Goal: Information Seeking & Learning: Learn about a topic

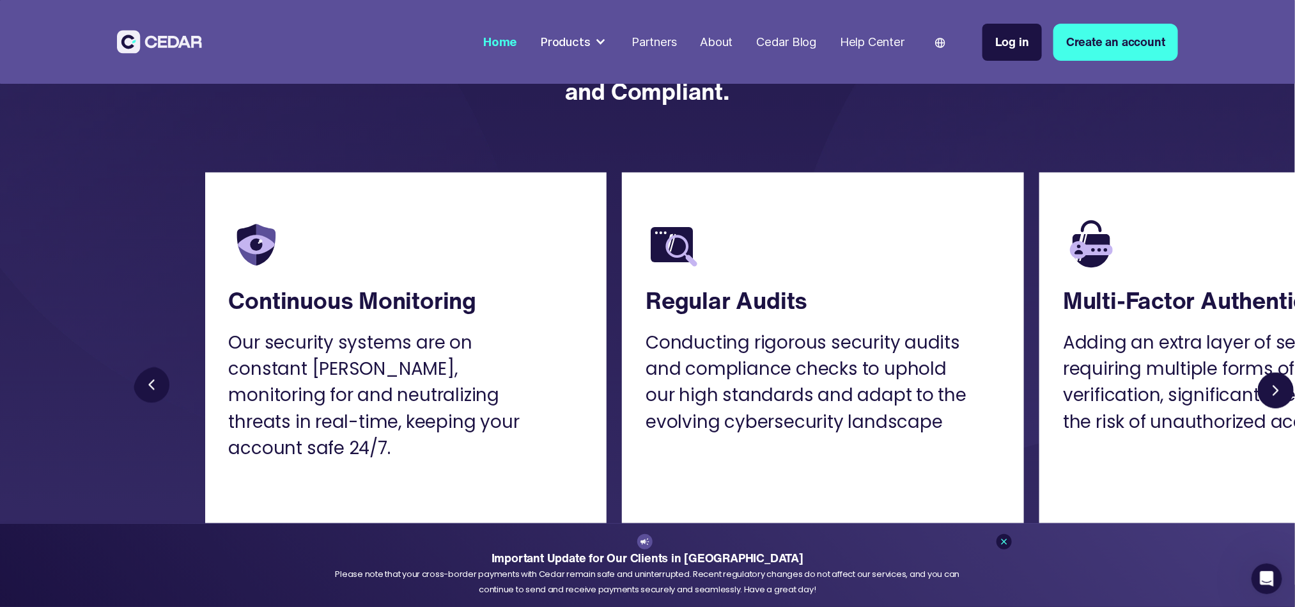
scroll to position [3783, 0]
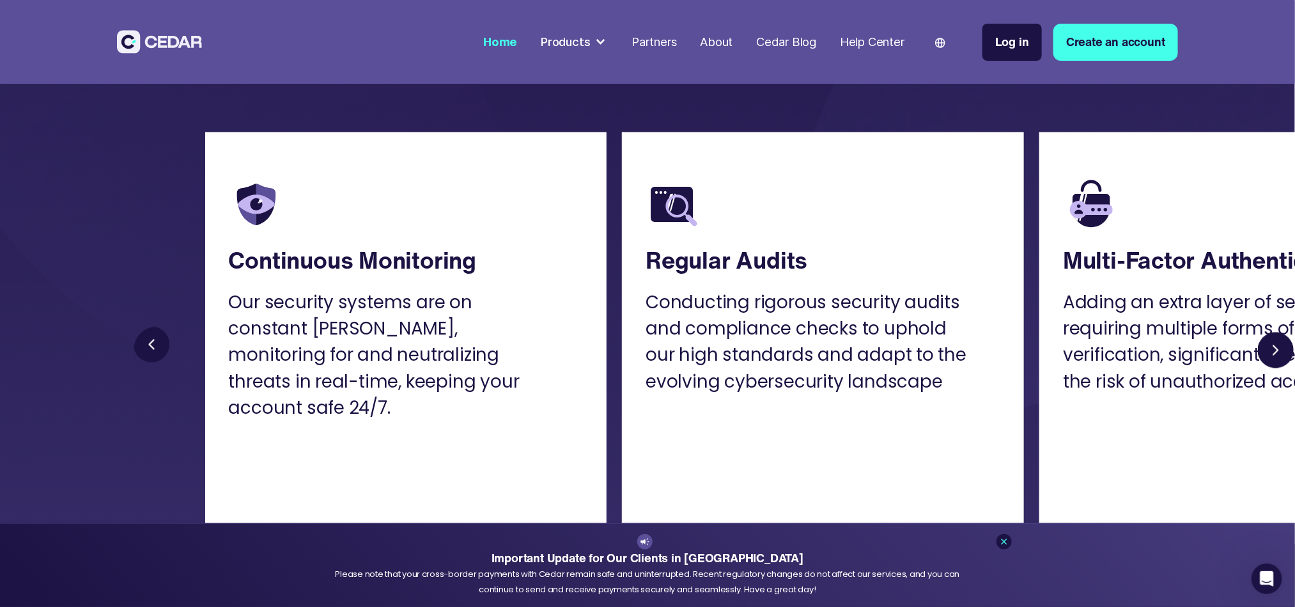
drag, startPoint x: 1040, startPoint y: 375, endPoint x: 984, endPoint y: 378, distance: 56.3
click at [863, 374] on div at bounding box center [716, 350] width 1165 height 47
click at [863, 352] on link "Next slide" at bounding box center [1275, 350] width 47 height 47
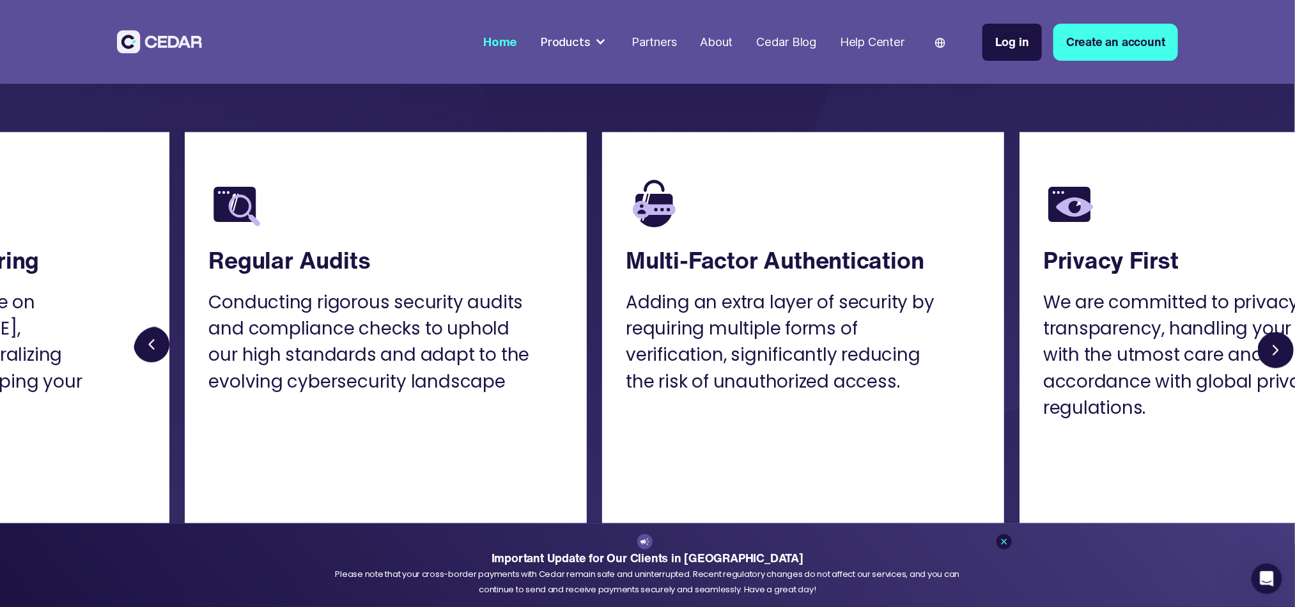
click at [863, 350] on link "Next slide" at bounding box center [1275, 350] width 47 height 47
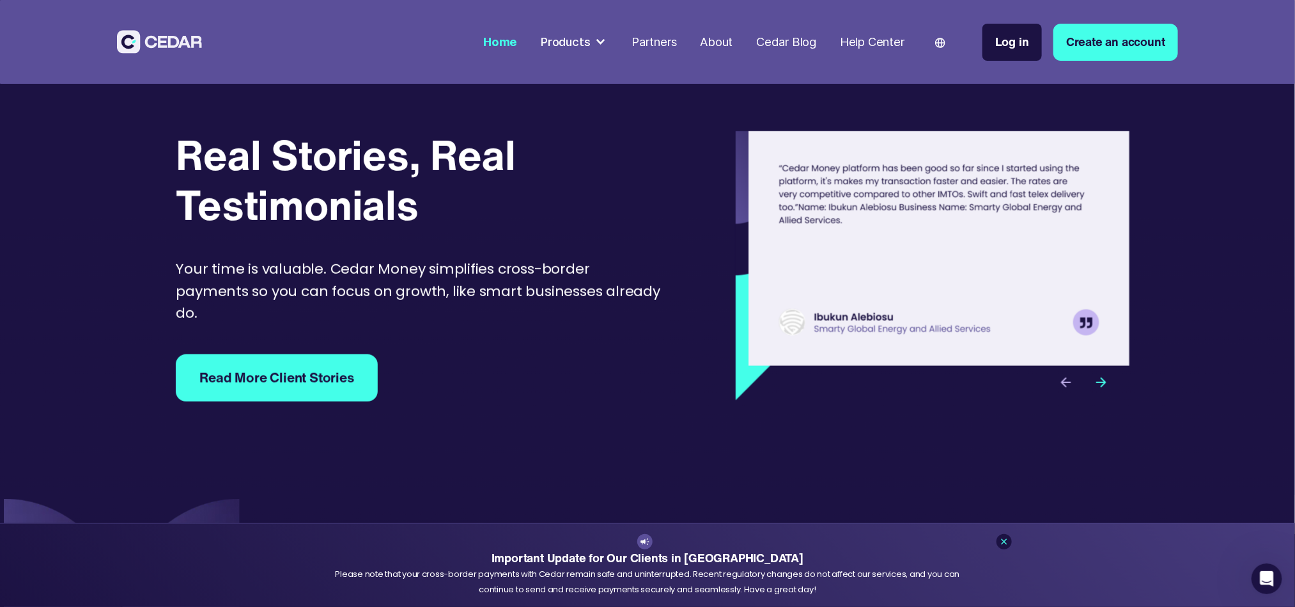
scroll to position [5540, 0]
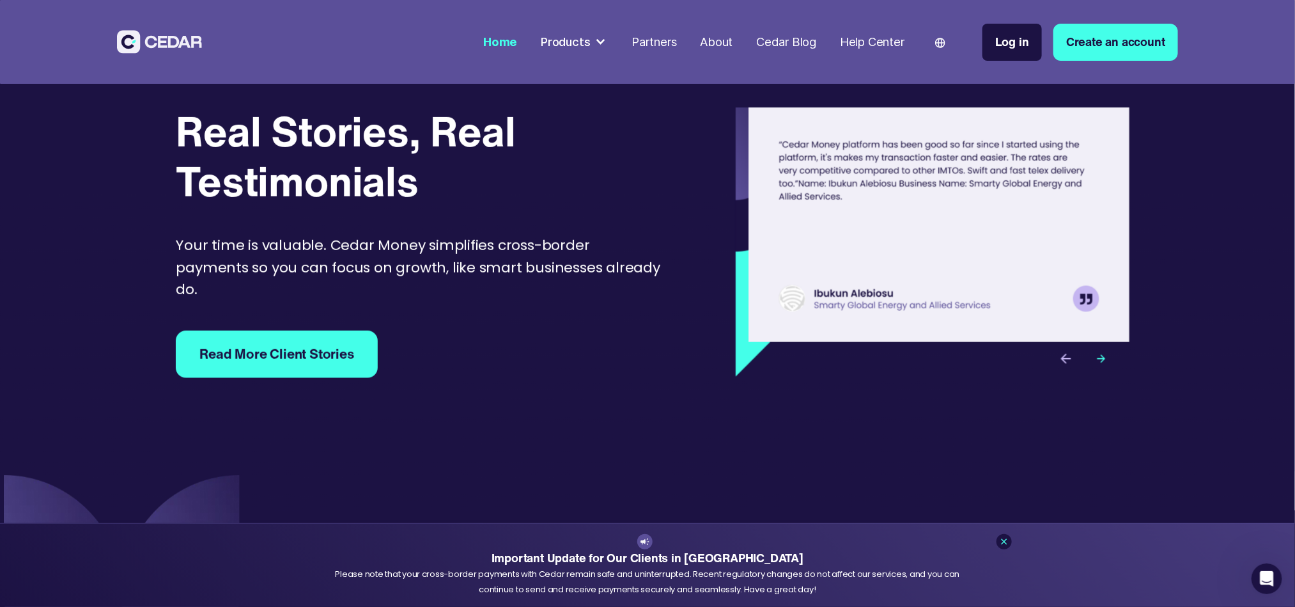
click at [863, 353] on img "next slide" at bounding box center [1101, 359] width 12 height 12
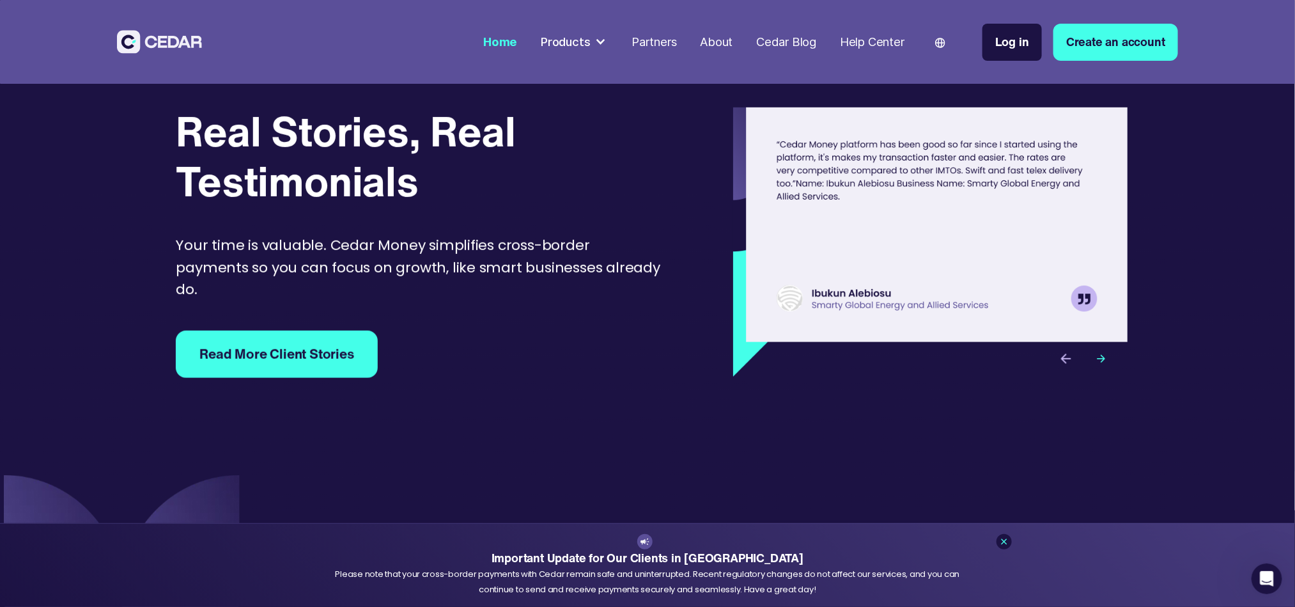
click at [863, 353] on img "next slide" at bounding box center [1101, 359] width 12 height 12
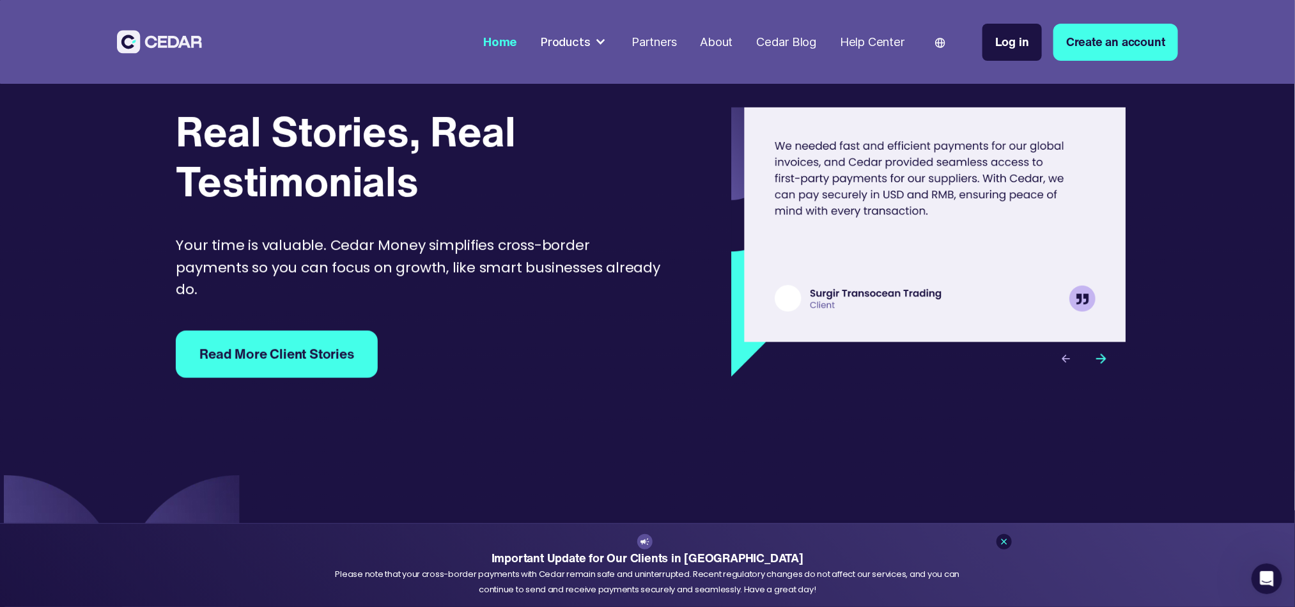
click at [863, 353] on div "previous slide" at bounding box center [1065, 358] width 35 height 35
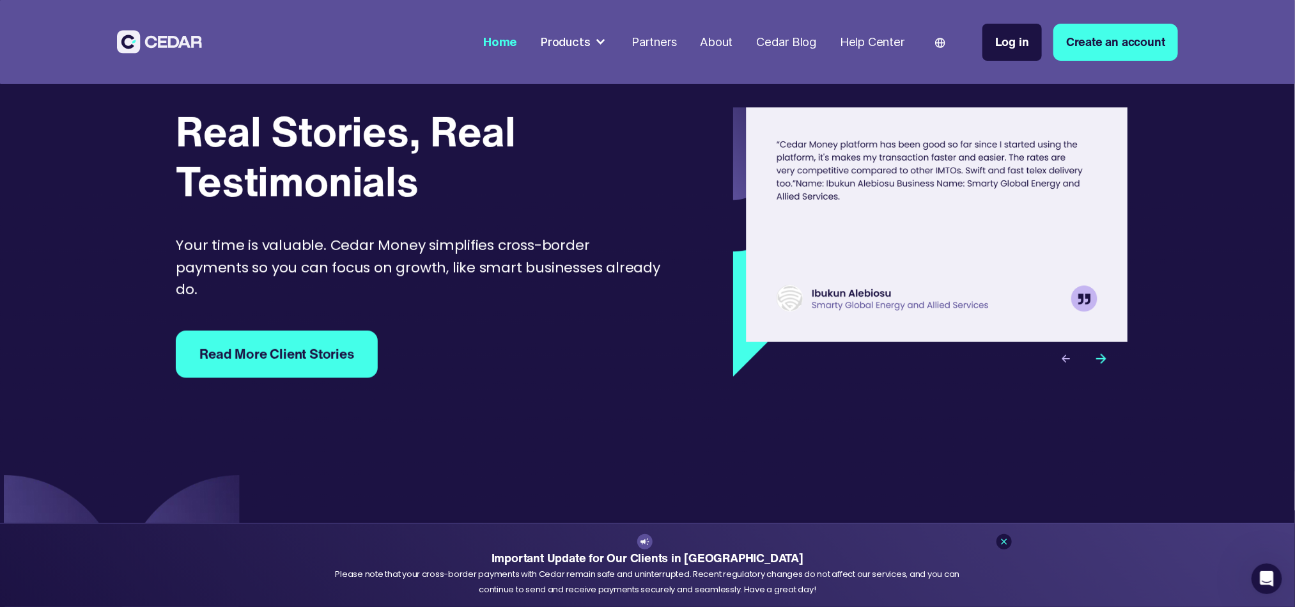
click at [863, 353] on img "previous slide" at bounding box center [1066, 359] width 12 height 12
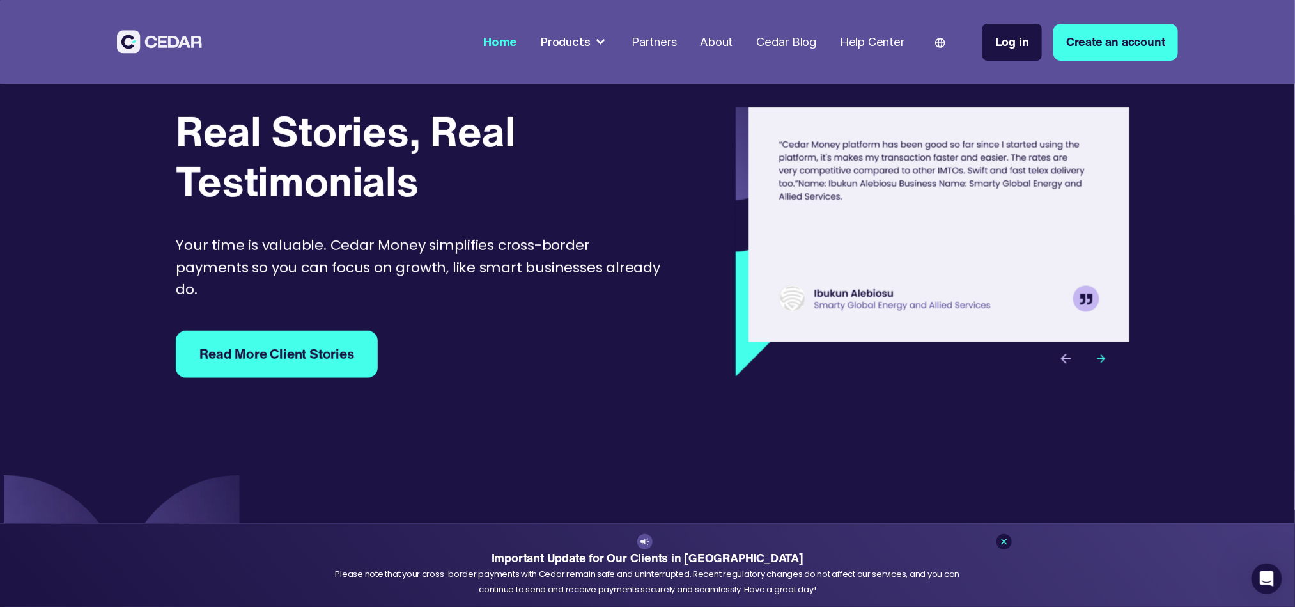
click at [863, 353] on img "next slide" at bounding box center [1101, 359] width 12 height 12
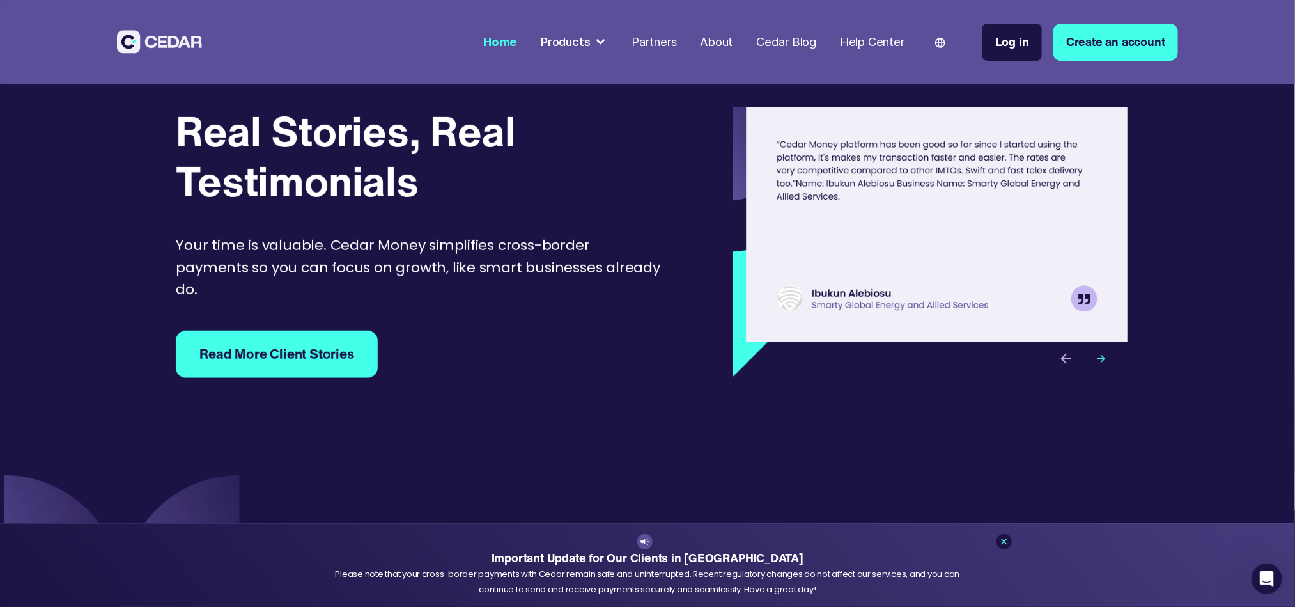
click at [863, 353] on img "next slide" at bounding box center [1101, 359] width 12 height 12
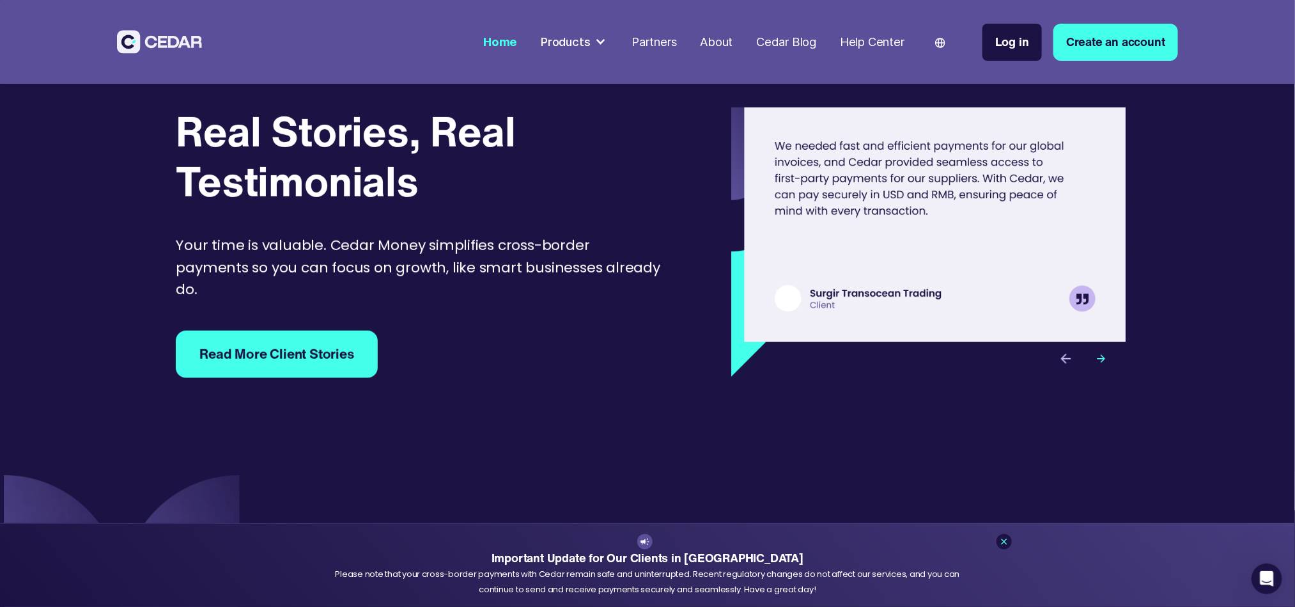
click at [863, 353] on img "next slide" at bounding box center [1101, 359] width 12 height 12
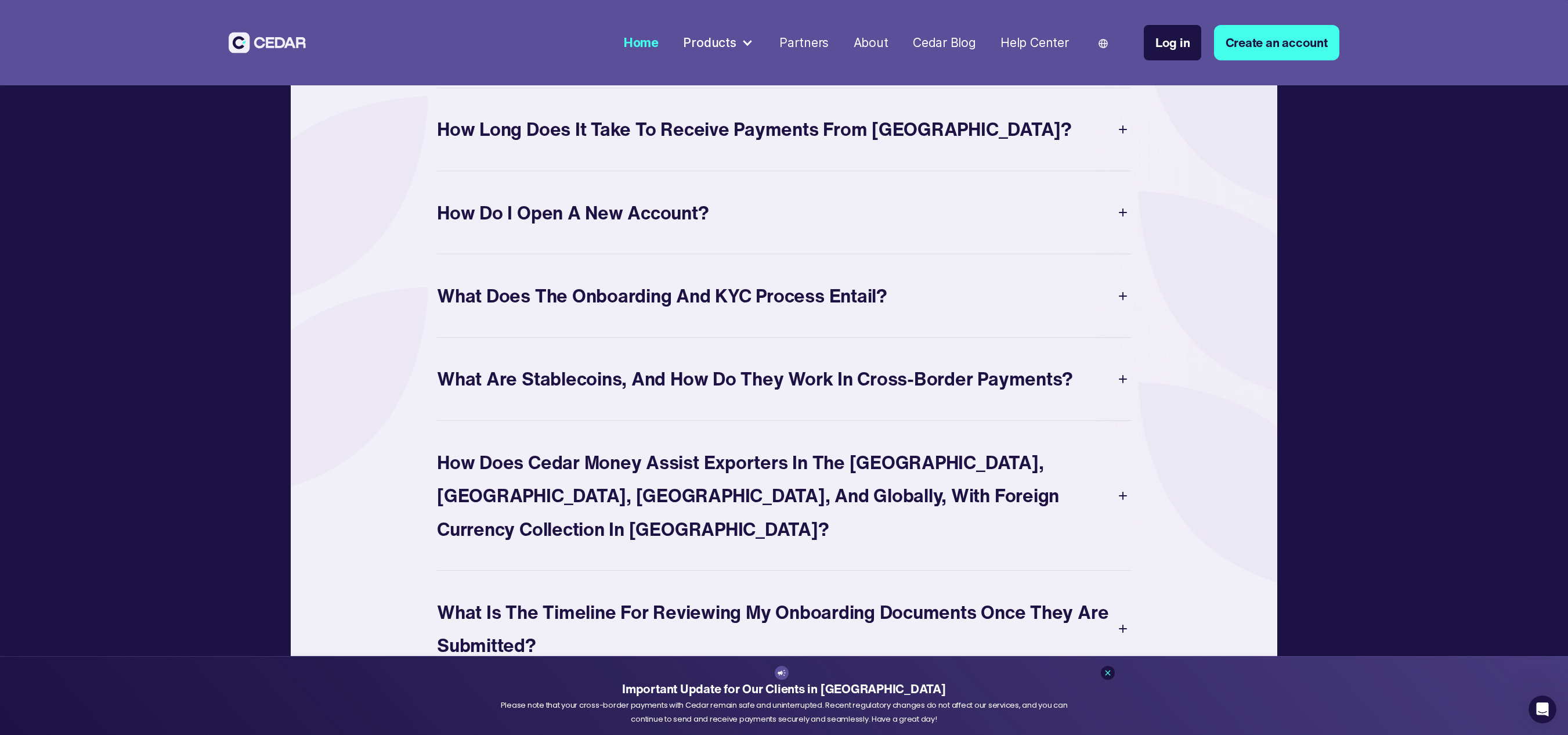
scroll to position [6755, 0]
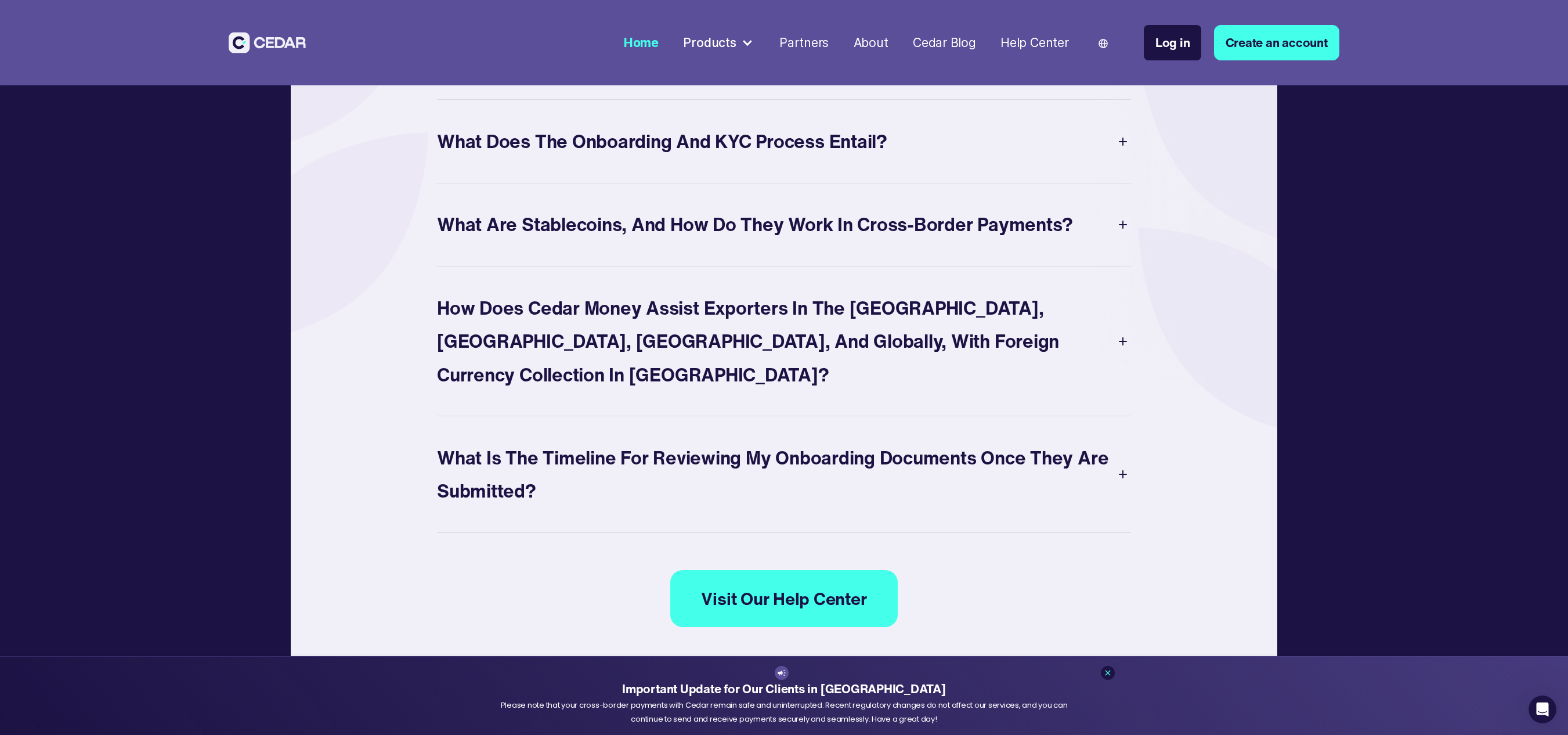
click at [784, 358] on div "How does Cedar Money assist Exporters in the [GEOGRAPHIC_DATA], [GEOGRAPHIC_DAT…" at bounding box center [775, 342] width 678 height 100
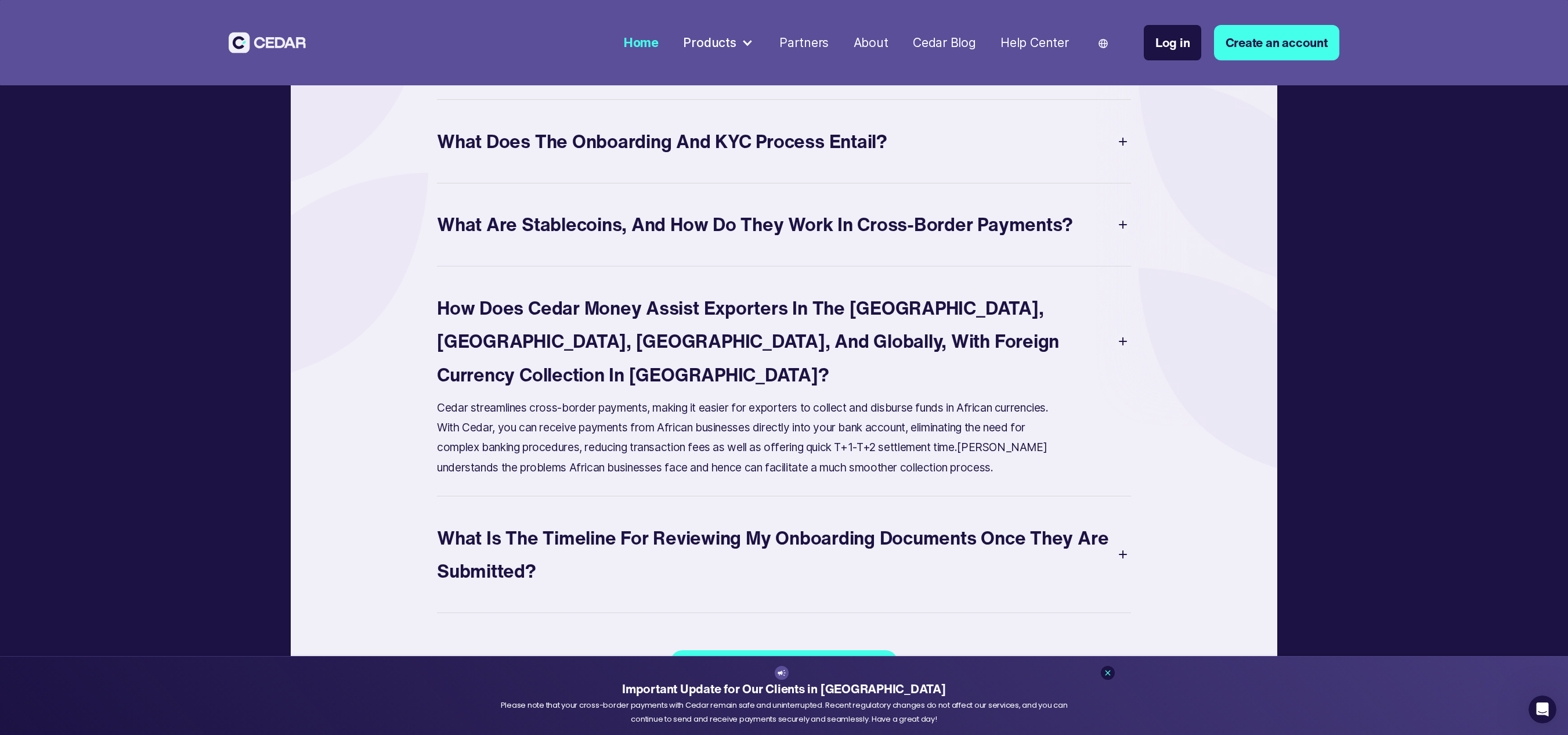
click at [784, 347] on div "How does Cedar Money assist Exporters in the [GEOGRAPHIC_DATA], [GEOGRAPHIC_DAT…" at bounding box center [775, 342] width 678 height 100
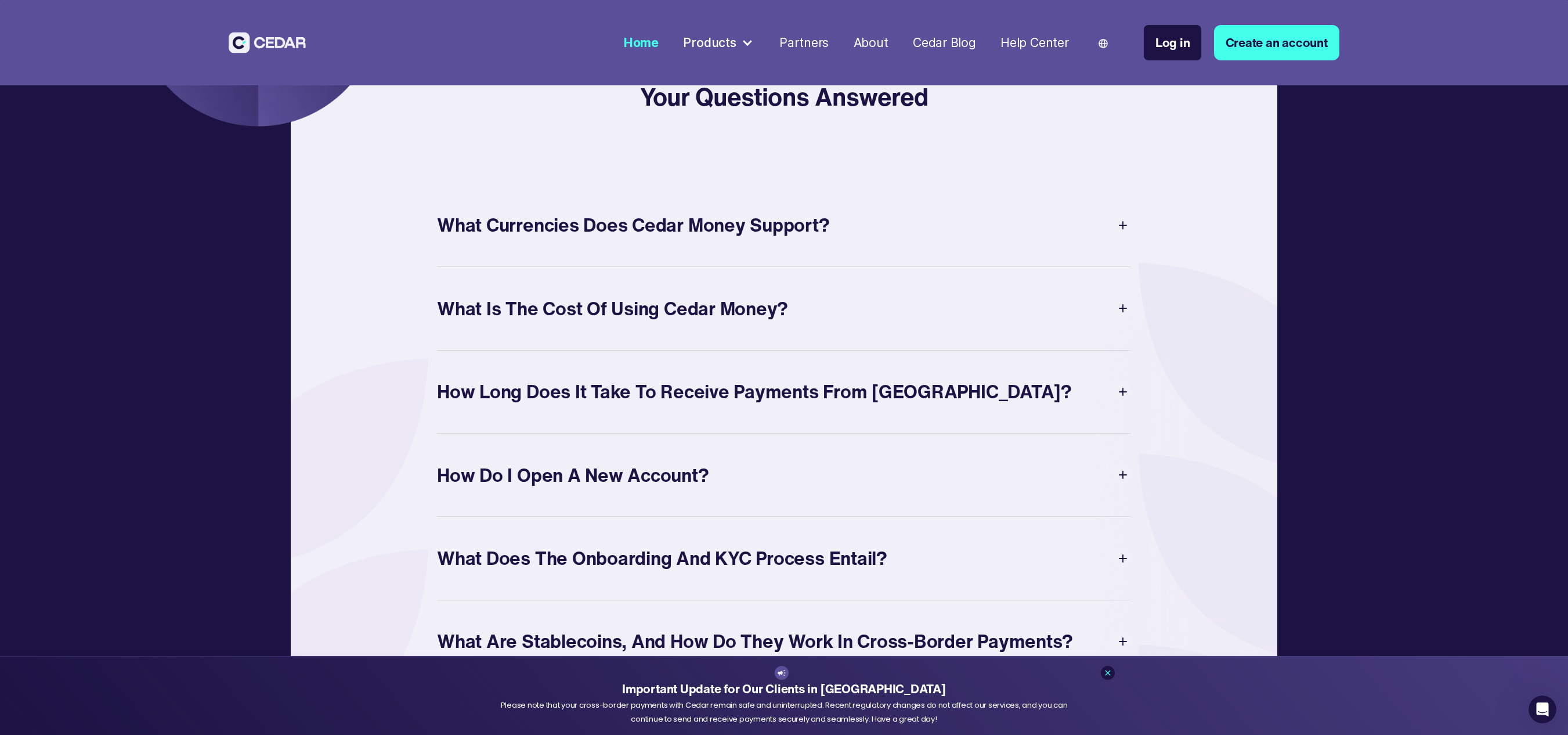
scroll to position [6330, 0]
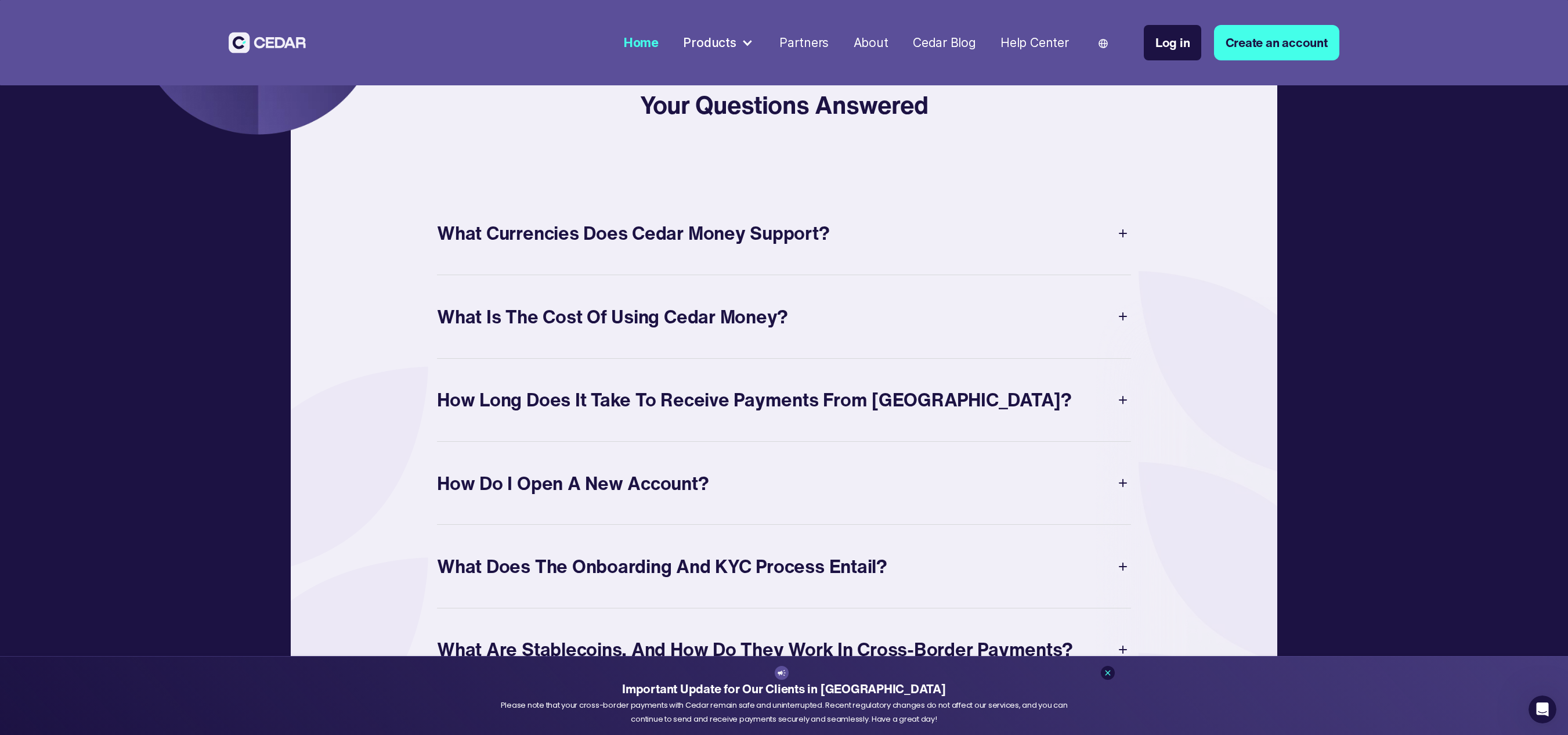
click at [784, 367] on div "How Long Does It Take to Receive Payments from [GEOGRAPHIC_DATA]?" at bounding box center [754, 400] width 635 height 33
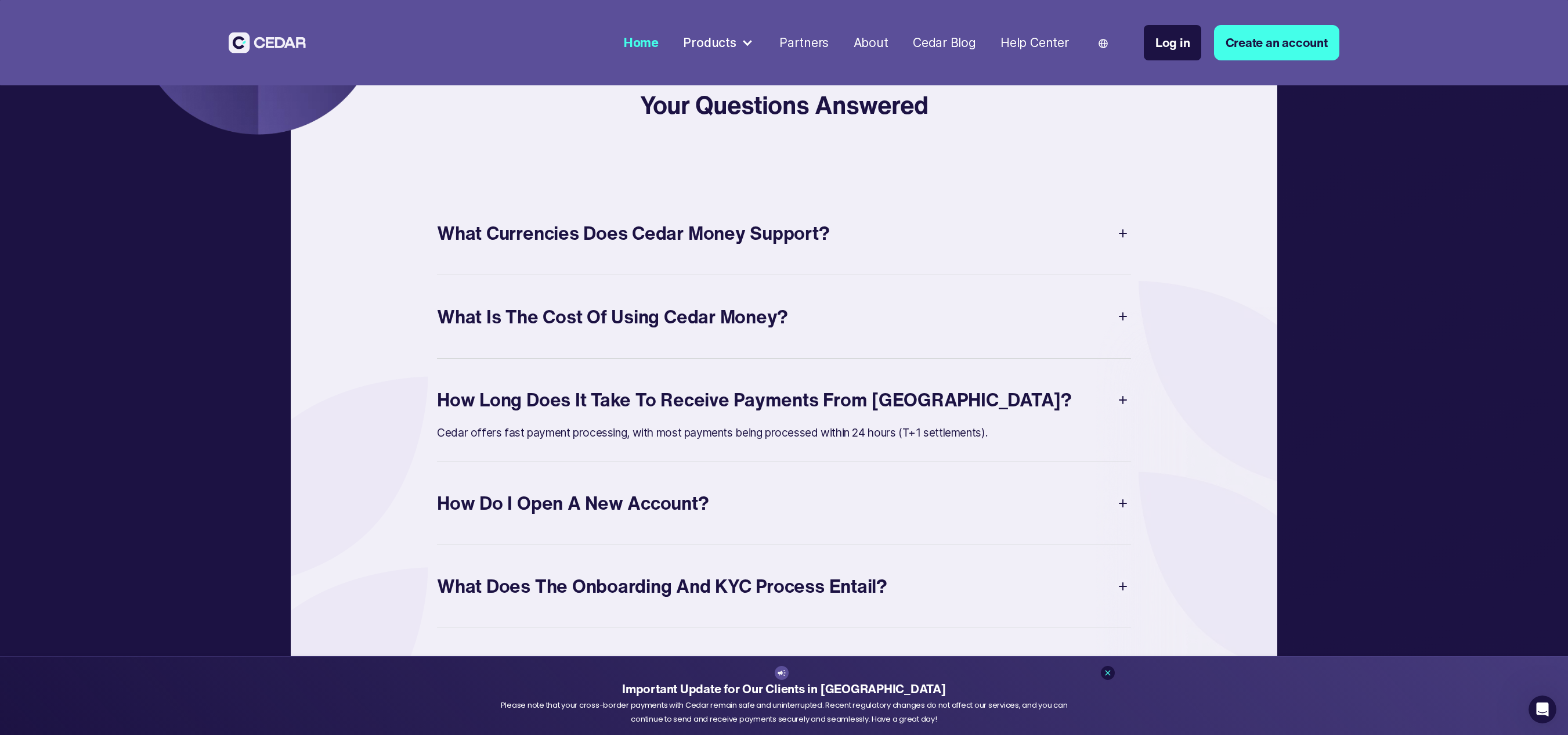
click at [784, 367] on div "How Long Does It Take to Receive Payments from [GEOGRAPHIC_DATA]?" at bounding box center [754, 400] width 635 height 33
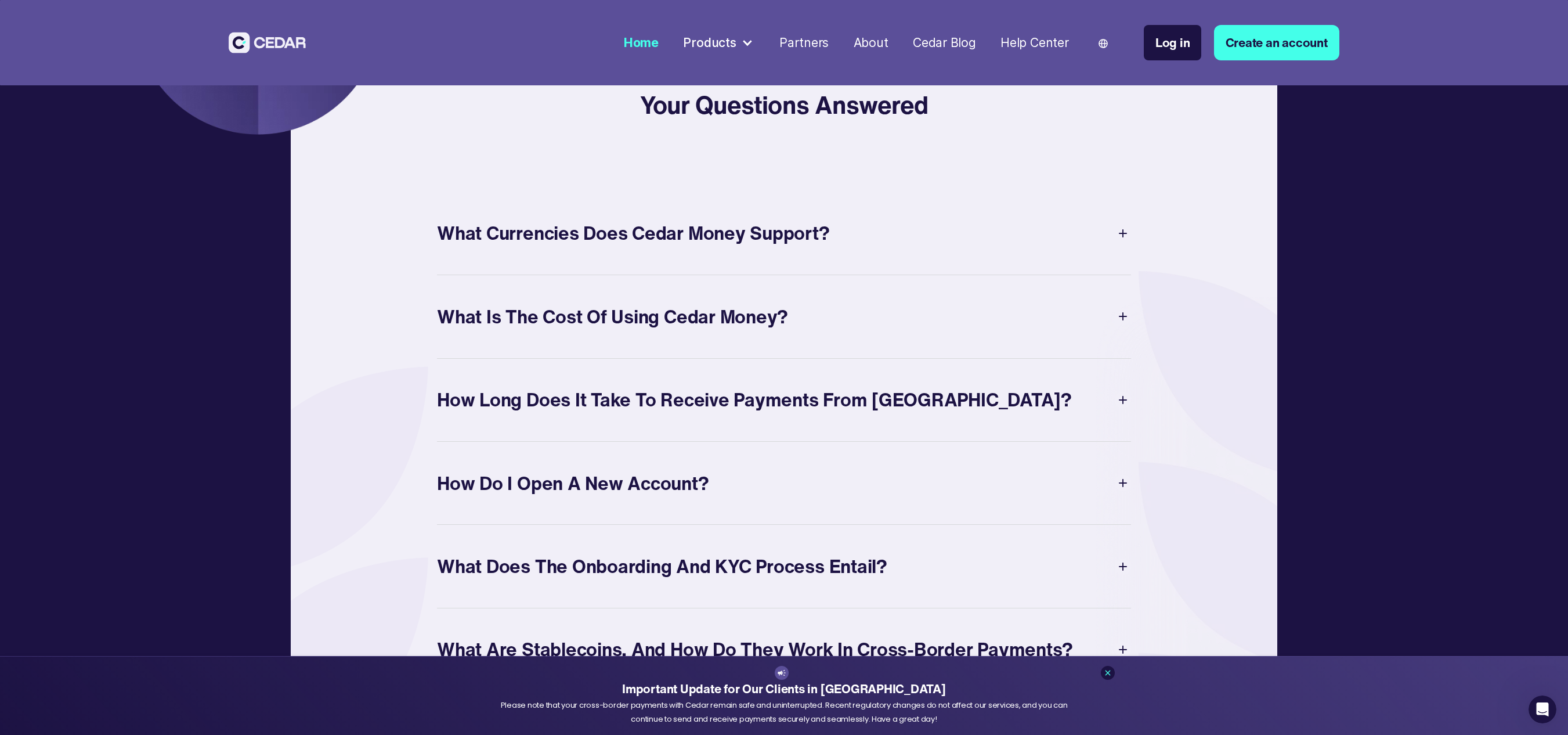
click at [784, 334] on div "What Is The Cost of Using Cedar Money?" at bounding box center [784, 316] width 694 height 39
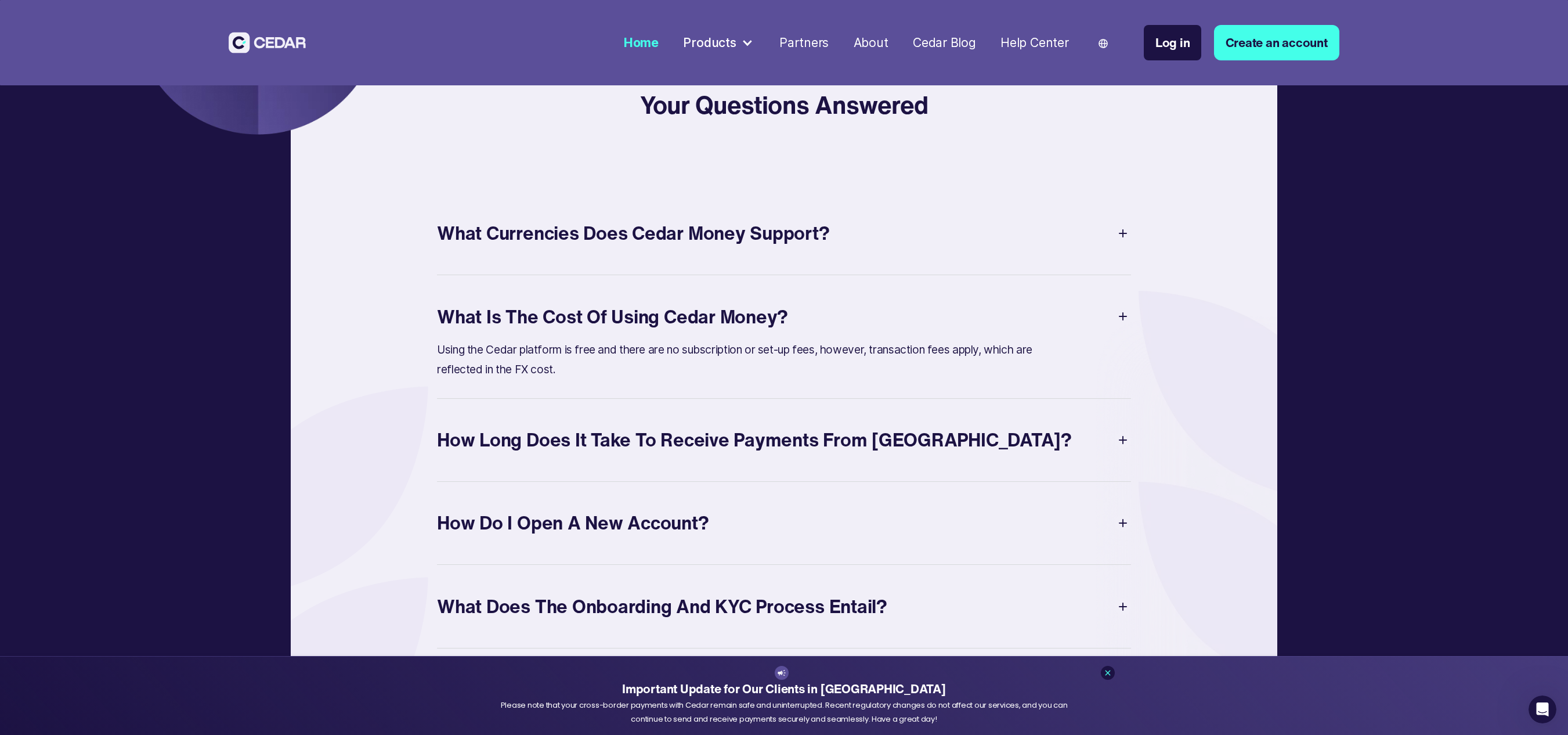
click at [784, 323] on div "What Is The Cost of Using Cedar Money?" at bounding box center [784, 316] width 694 height 39
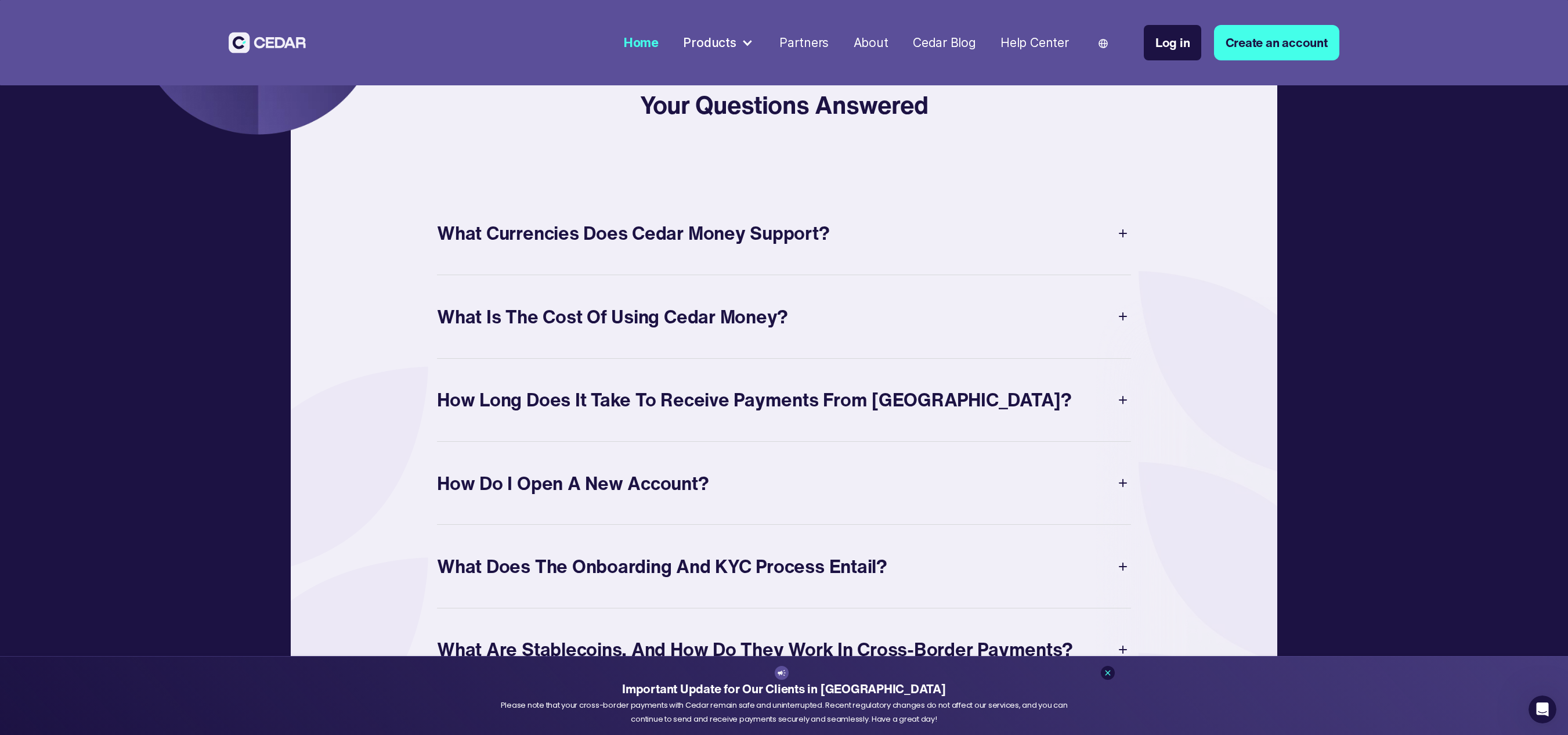
click at [784, 253] on div "What Currencies Does Cedar Money Support?" at bounding box center [784, 233] width 694 height 39
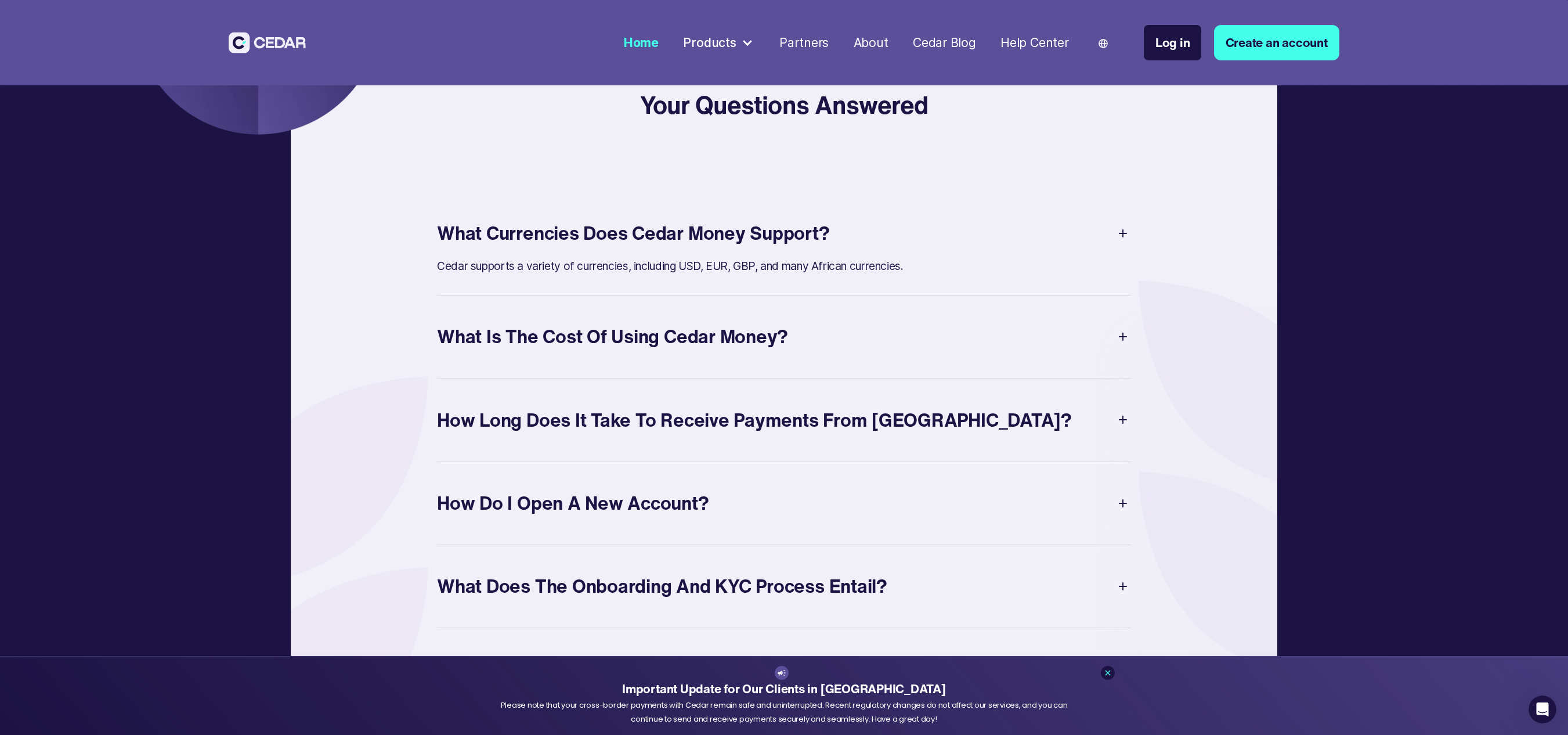
click at [784, 253] on div "What Currencies Does Cedar Money Support?" at bounding box center [784, 233] width 694 height 39
